Goal: Navigation & Orientation: Find specific page/section

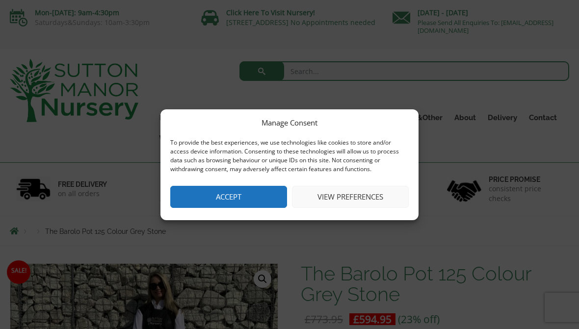
click at [337, 206] on button "View preferences" at bounding box center [350, 197] width 117 height 22
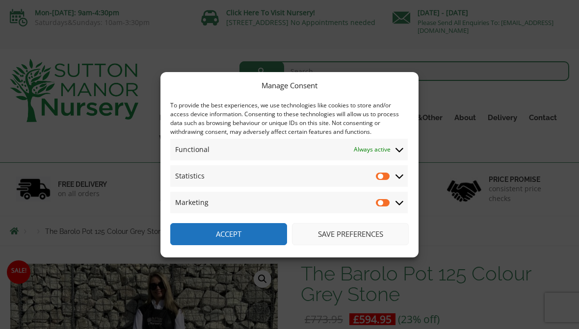
click at [250, 236] on button "Accept" at bounding box center [228, 234] width 117 height 22
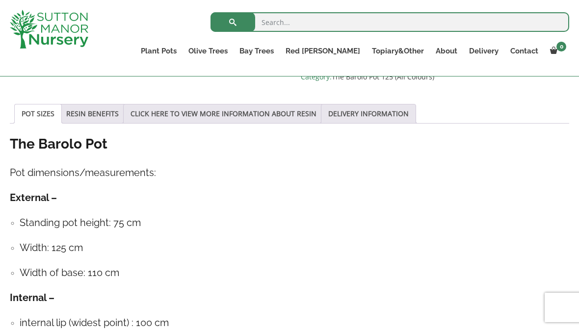
scroll to position [494, 0]
click at [289, 26] on input "search" at bounding box center [389, 22] width 359 height 20
type input "Fountain"
click at [232, 22] on button "submit" at bounding box center [232, 22] width 45 height 20
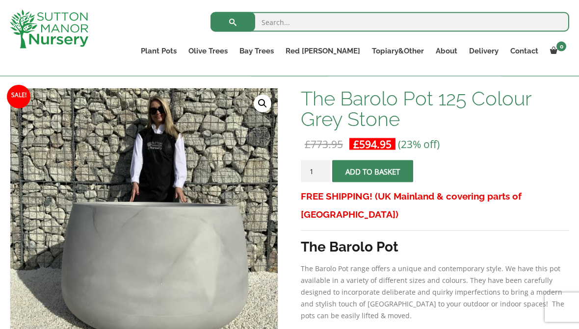
scroll to position [136, 0]
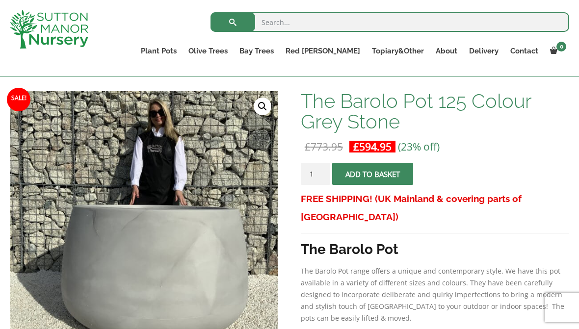
click at [0, 0] on link "Jars And Urns" at bounding box center [0, 0] width 0 height 0
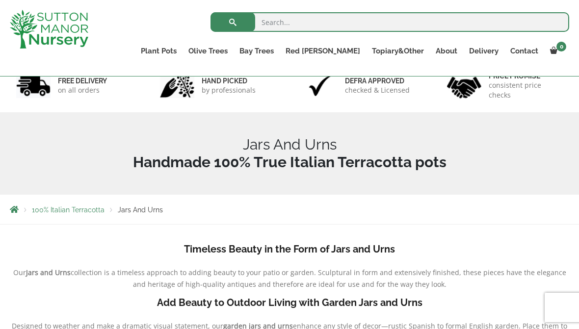
scroll to position [66, 0]
